Goal: Information Seeking & Learning: Learn about a topic

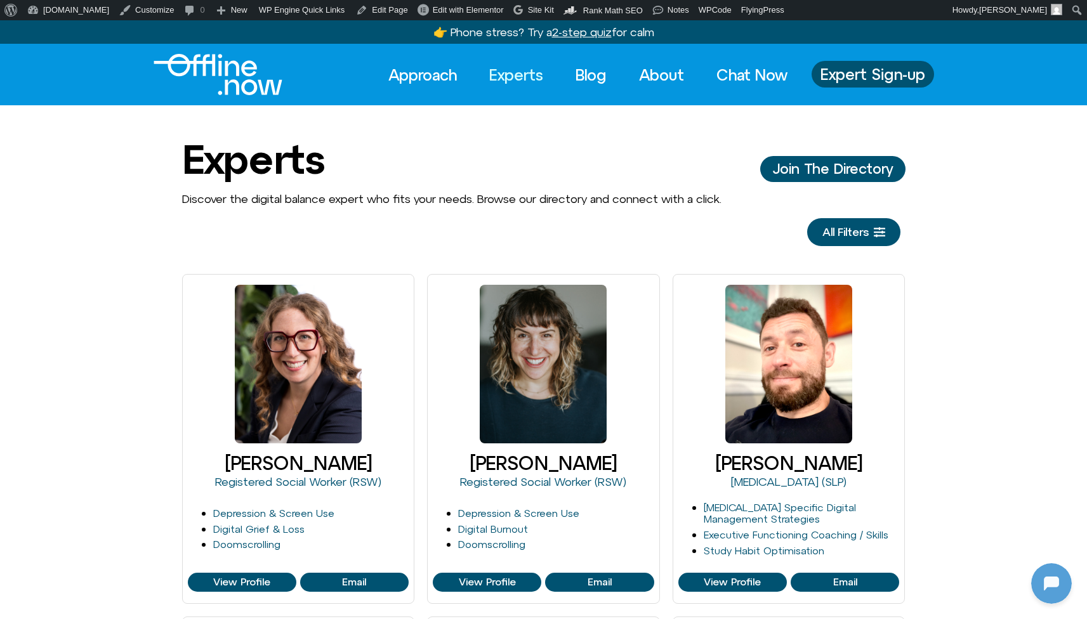
scroll to position [168, 0]
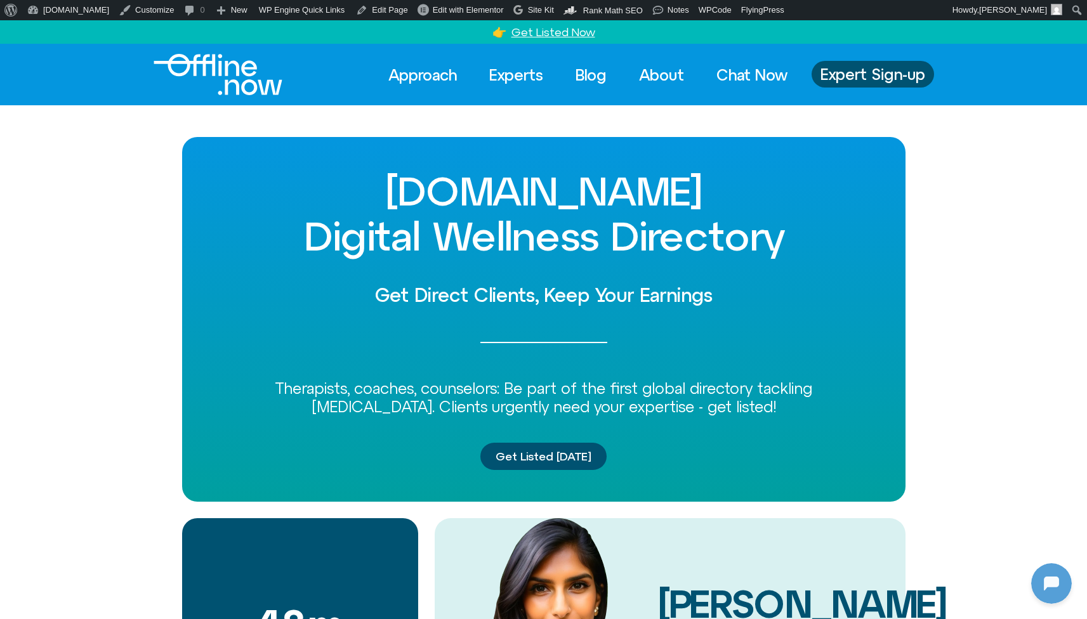
scroll to position [168, 0]
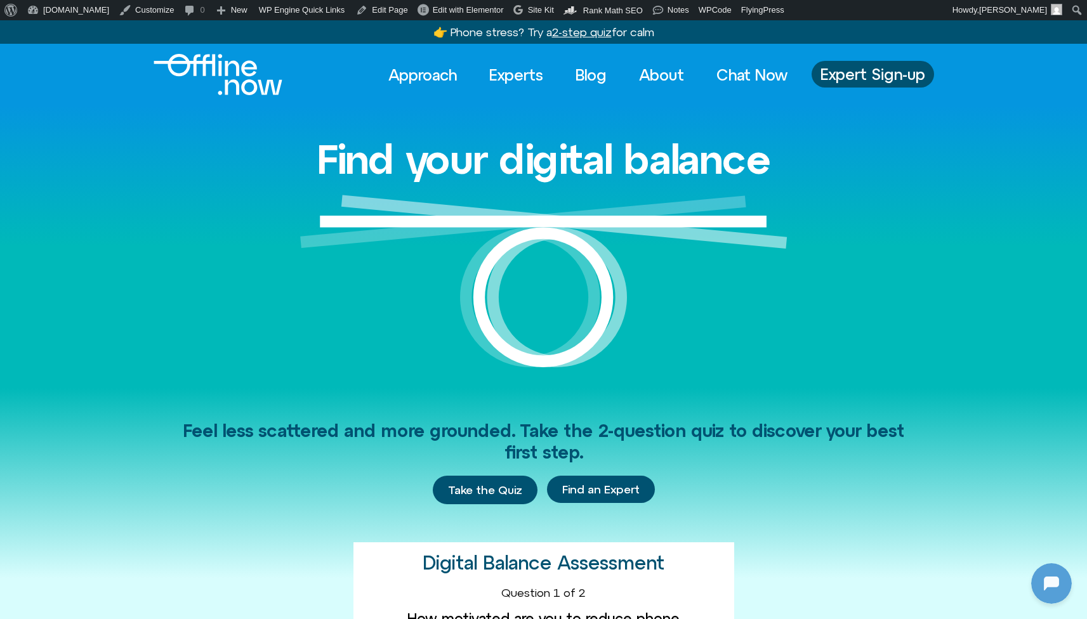
scroll to position [168, 0]
click at [516, 69] on link "Experts" at bounding box center [516, 75] width 77 height 28
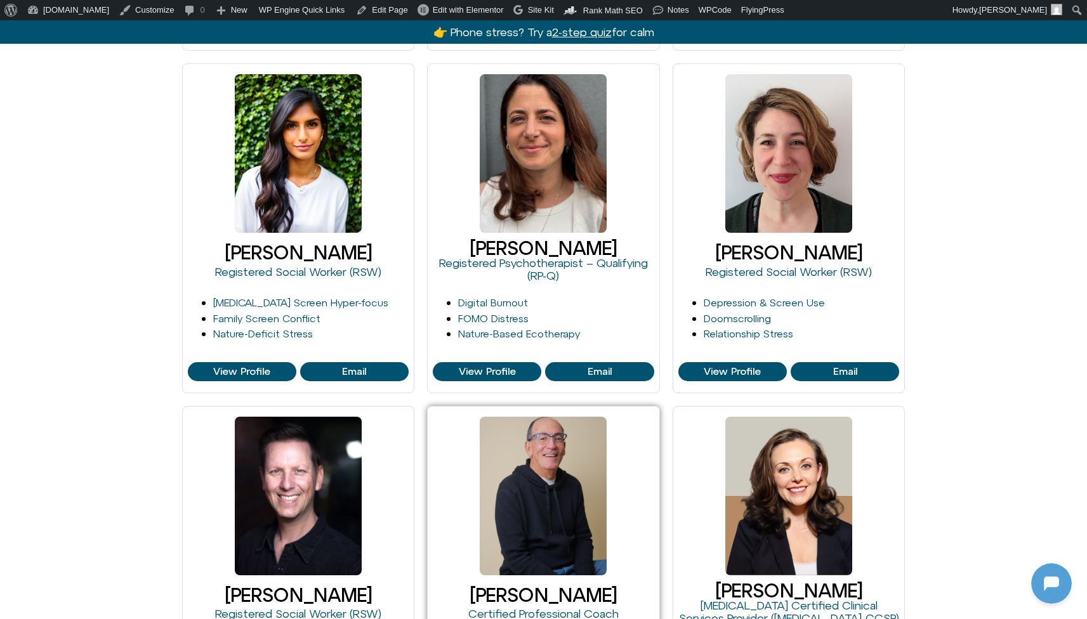
scroll to position [1123, 0]
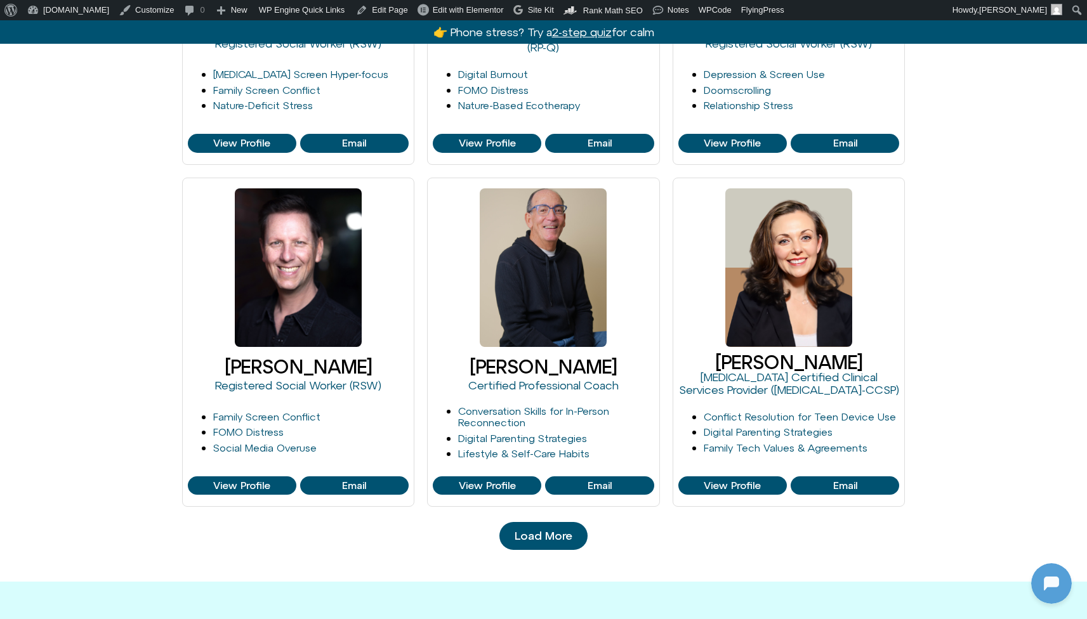
click at [549, 530] on span "Load More" at bounding box center [543, 536] width 58 height 13
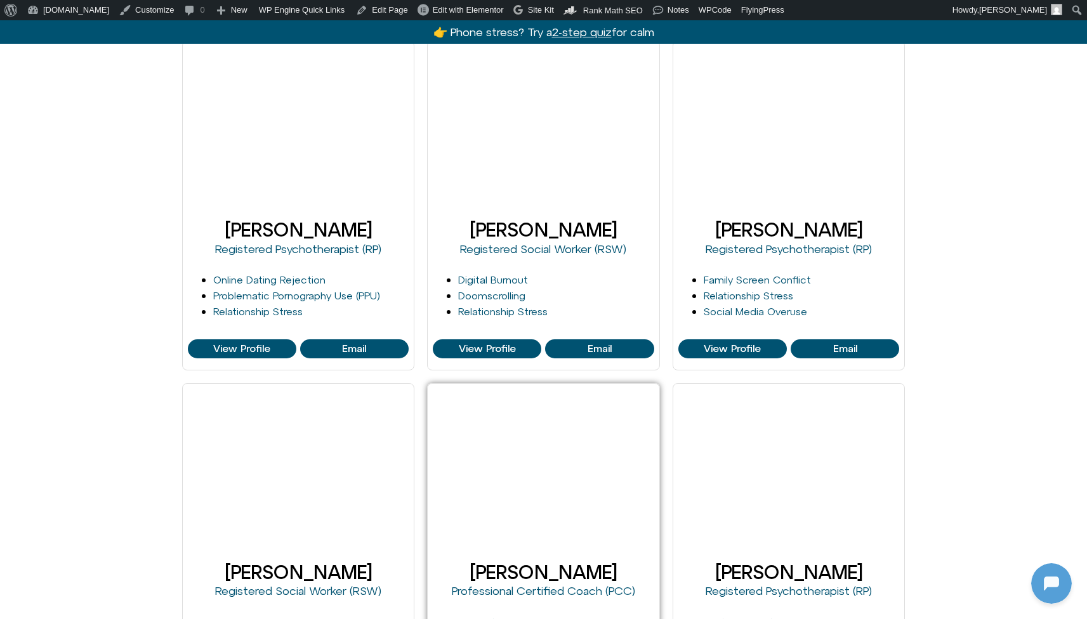
scroll to position [1690, 0]
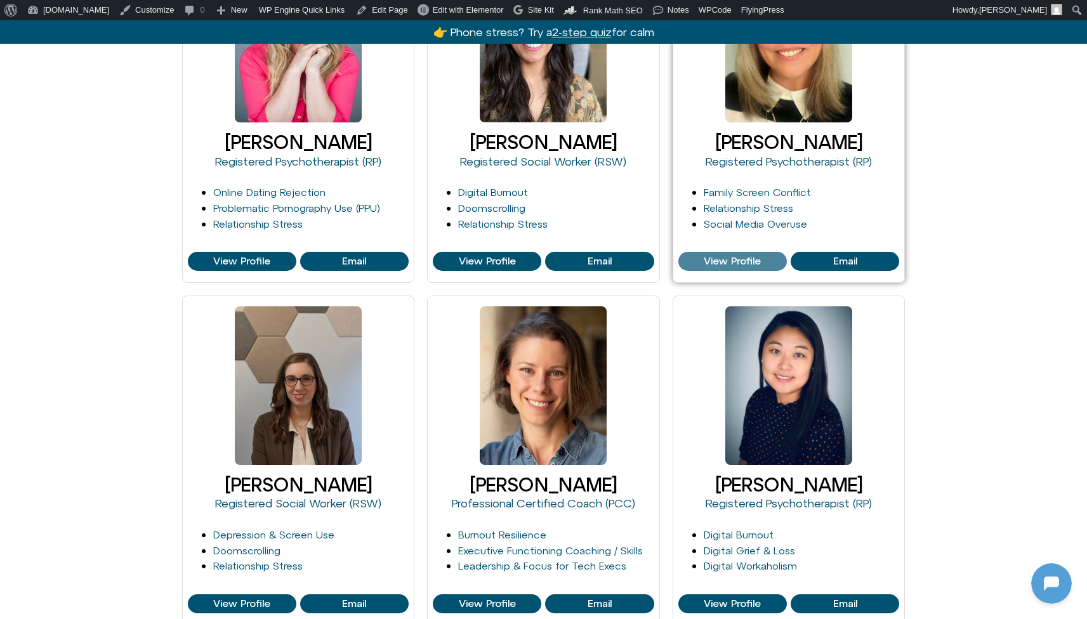
click at [745, 256] on span "View Profile" at bounding box center [731, 261] width 57 height 11
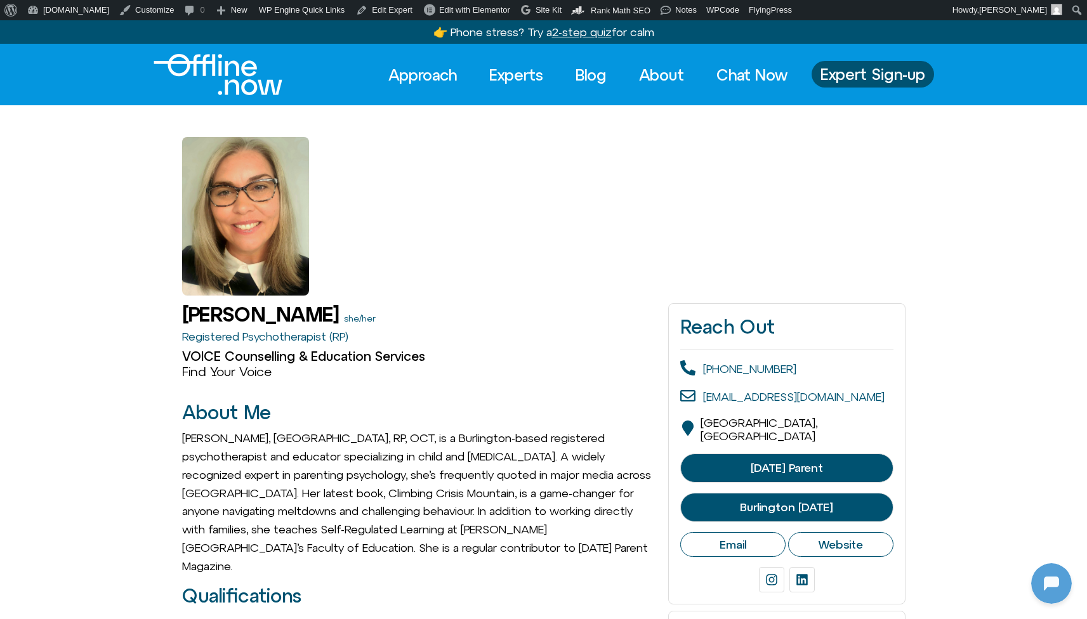
scroll to position [168, 0]
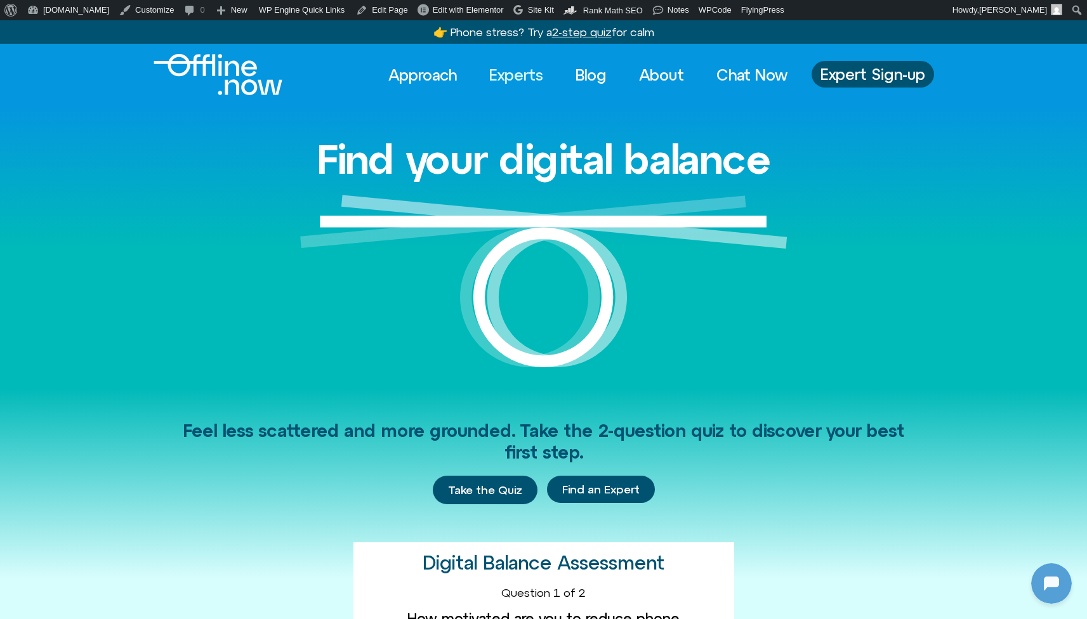
scroll to position [168, 0]
click at [514, 77] on link "Experts" at bounding box center [516, 75] width 77 height 28
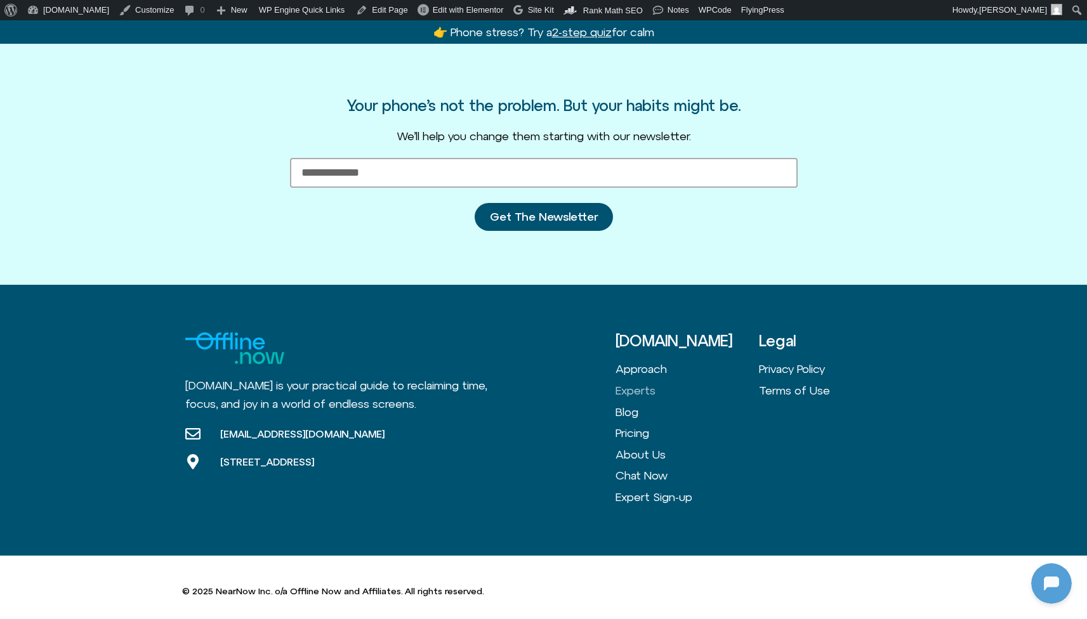
scroll to position [1511, 0]
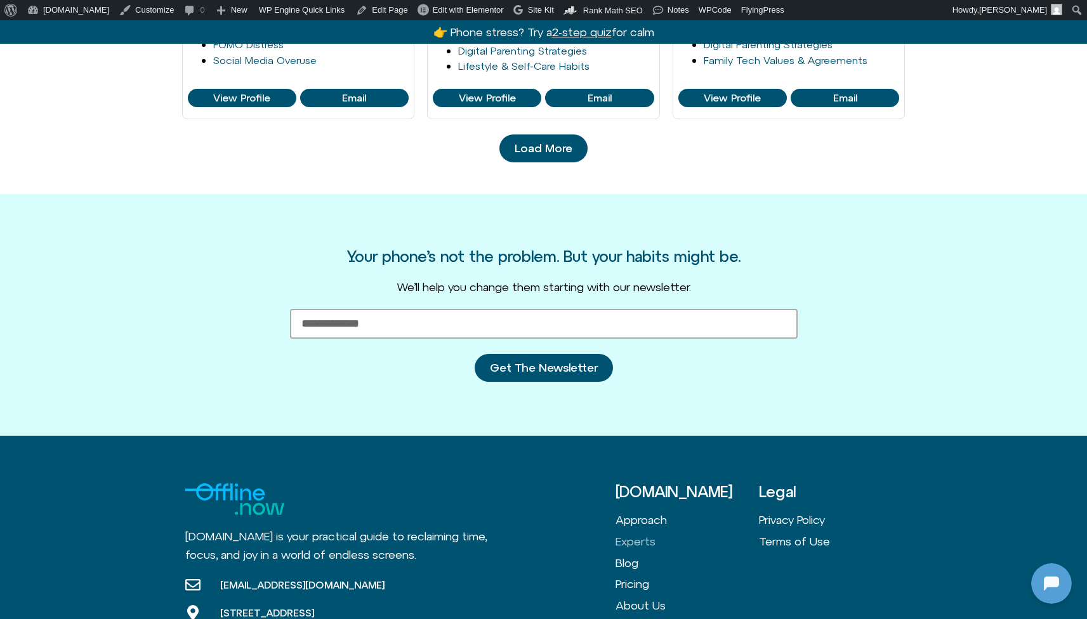
click at [541, 151] on span "Load More" at bounding box center [543, 148] width 58 height 13
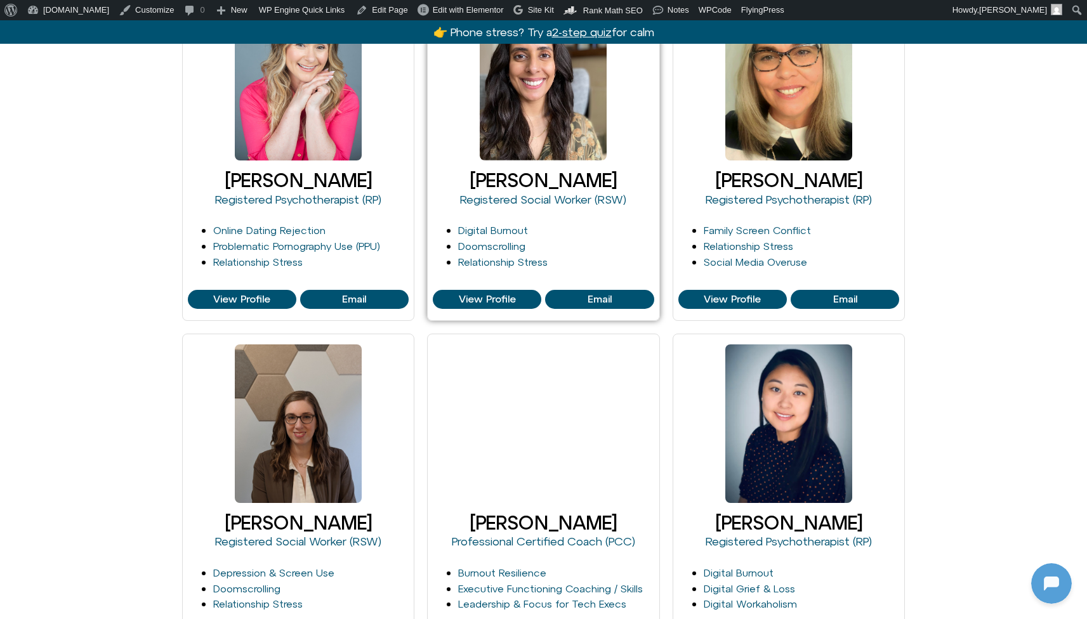
scroll to position [1802, 0]
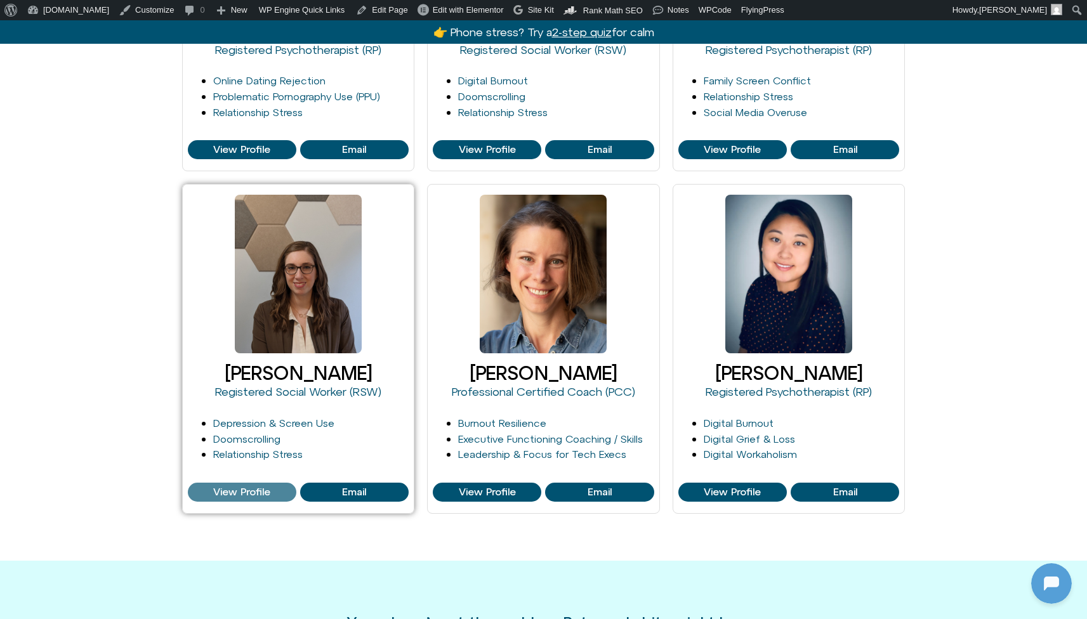
click at [256, 488] on span "View Profile" at bounding box center [241, 492] width 57 height 11
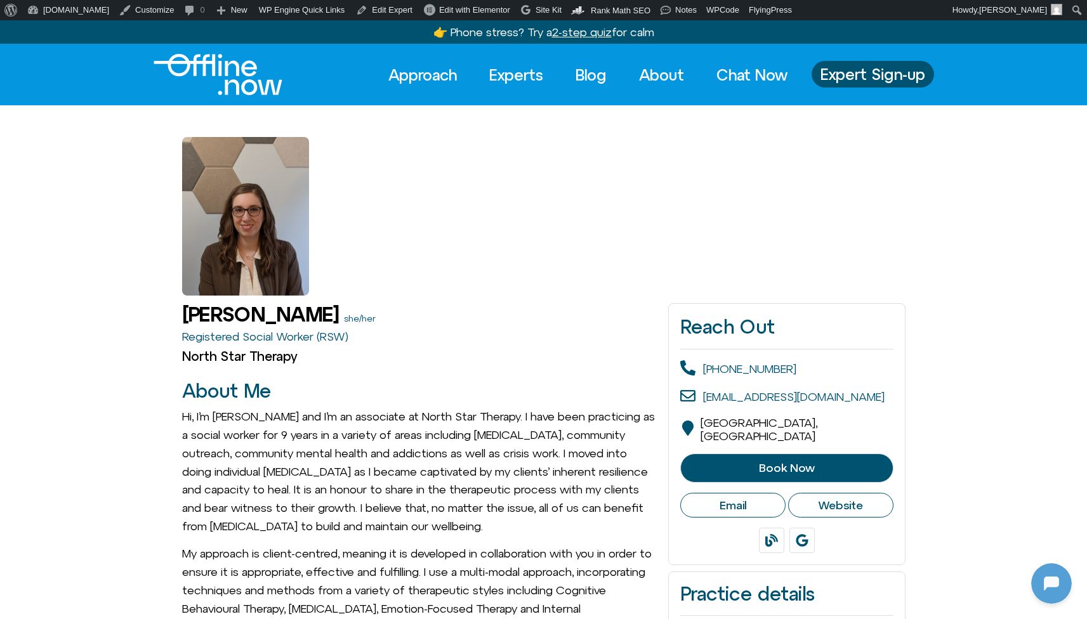
scroll to position [168, 0]
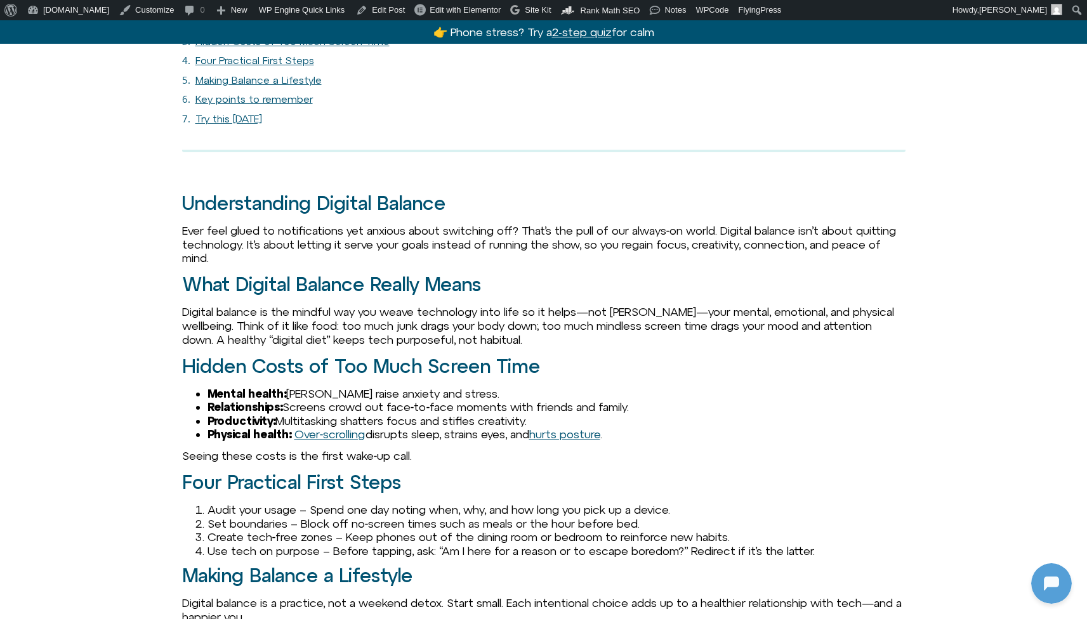
scroll to position [311, 0]
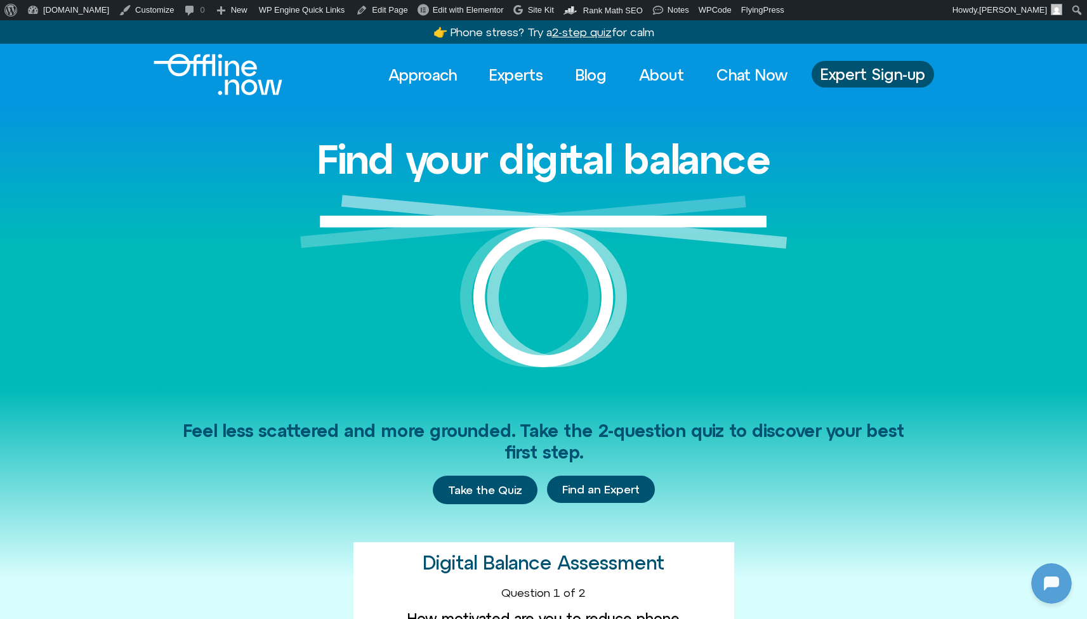
scroll to position [168, 0]
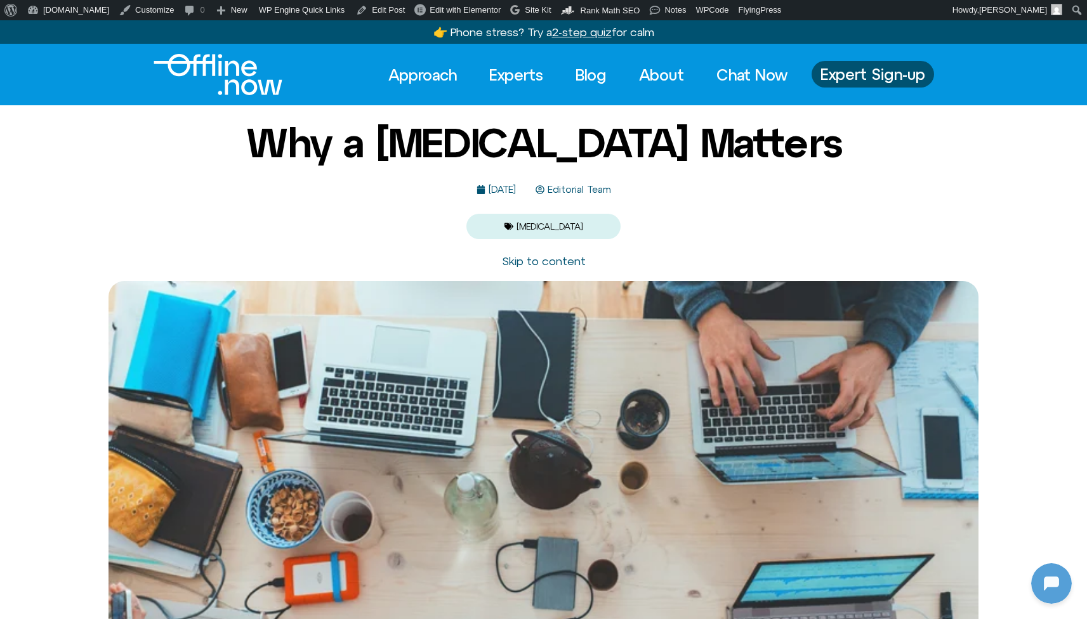
click at [604, 193] on span "Editorial Team" at bounding box center [577, 190] width 67 height 11
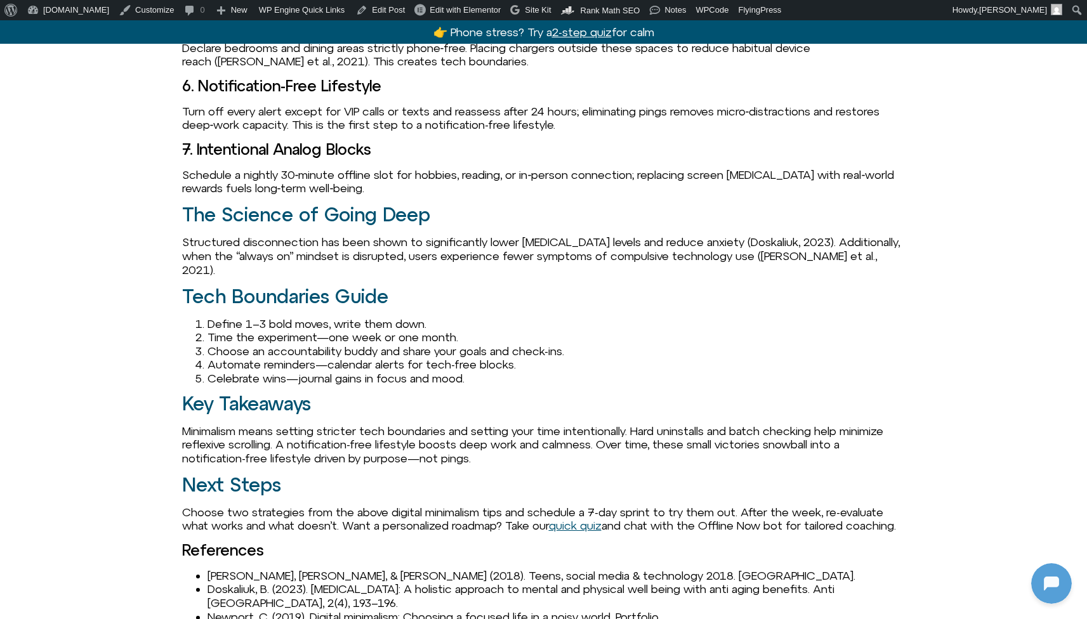
scroll to position [1766, 0]
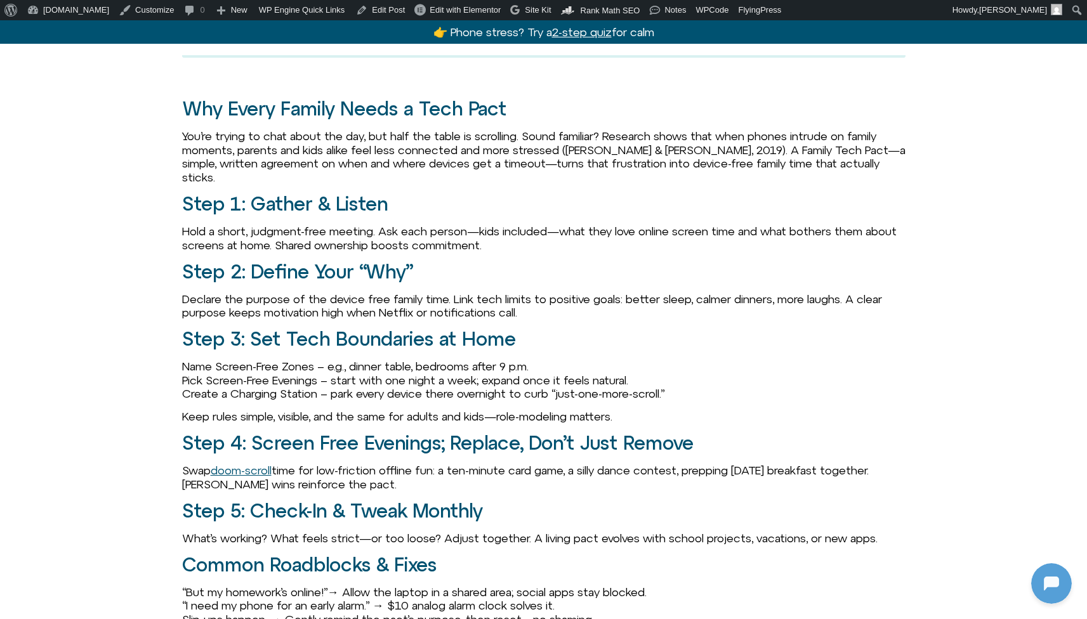
scroll to position [1149, 0]
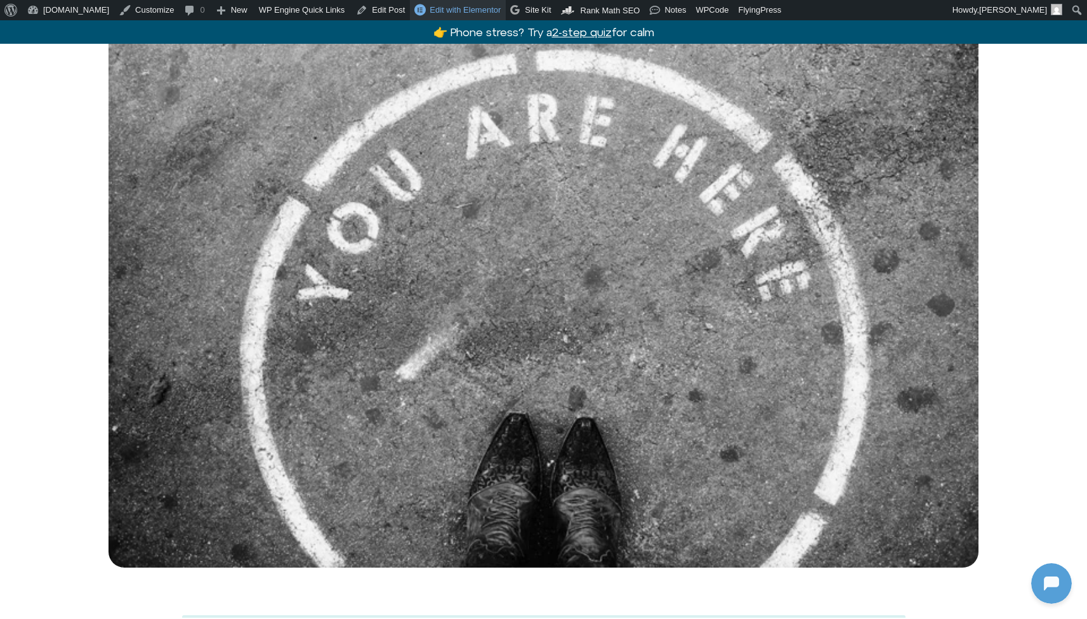
scroll to position [172, 0]
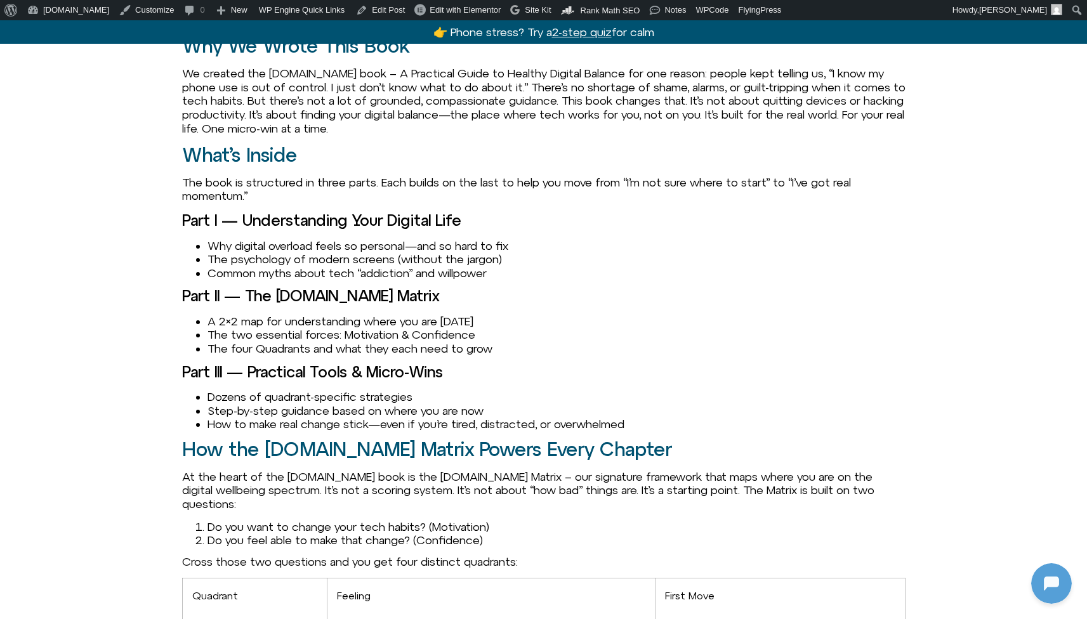
scroll to position [792, 0]
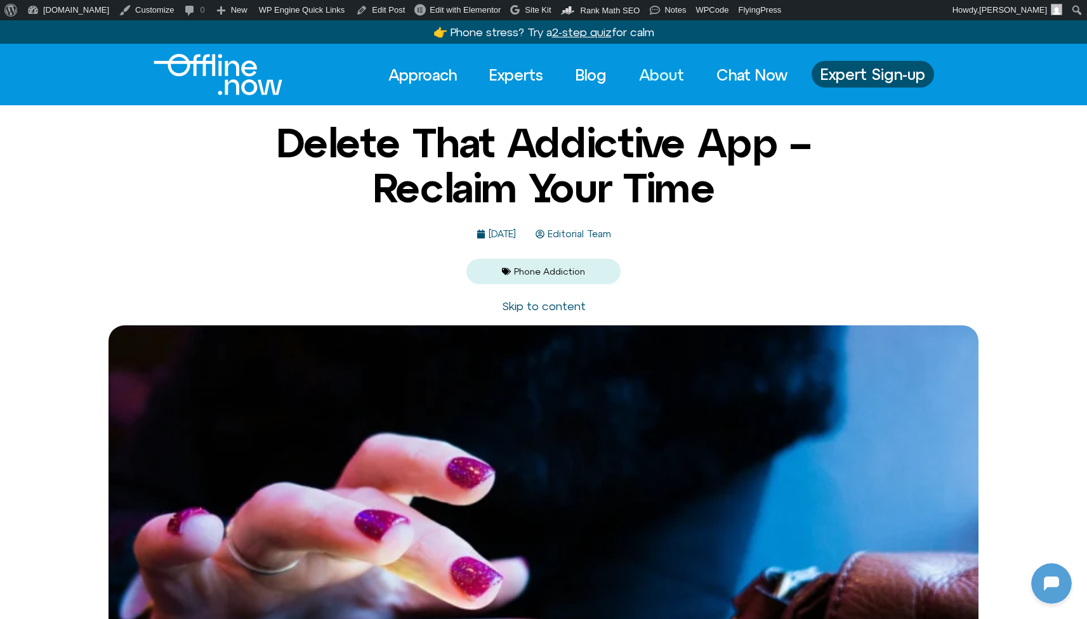
click at [666, 67] on link "About" at bounding box center [661, 75] width 68 height 28
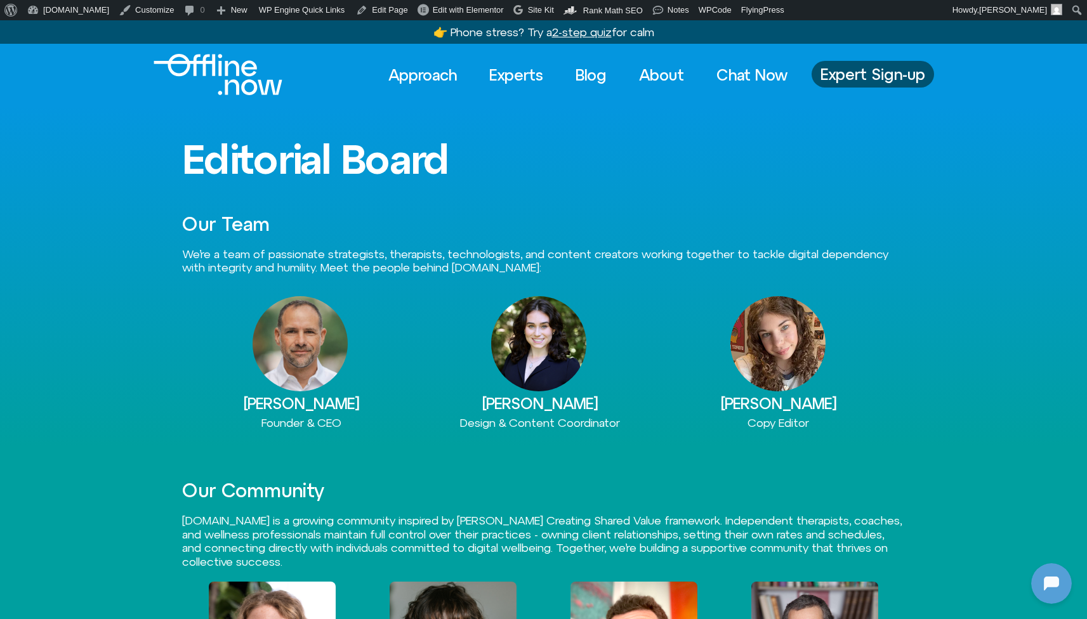
scroll to position [168, 0]
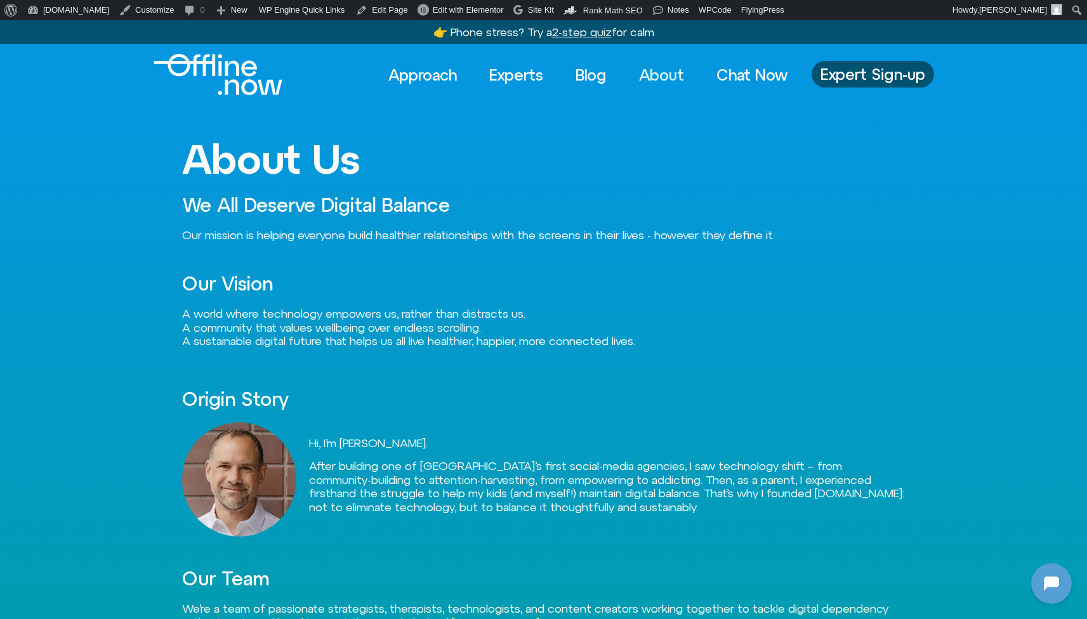
scroll to position [168, 0]
